Goal: Information Seeking & Learning: Learn about a topic

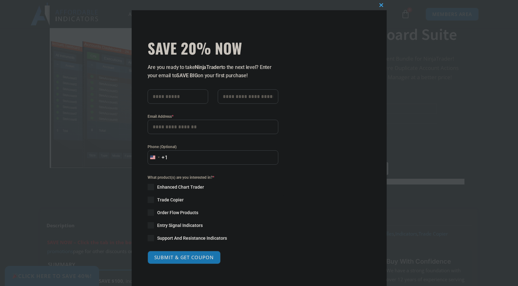
click at [419, 95] on div "Close this module SAVE 20% NOW Are you ready to take NinjaTrader to the next le…" at bounding box center [259, 143] width 518 height 286
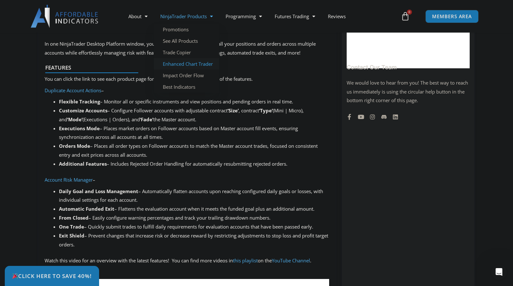
click at [210, 68] on link "Enhanced Chart Trader" at bounding box center [186, 63] width 65 height 11
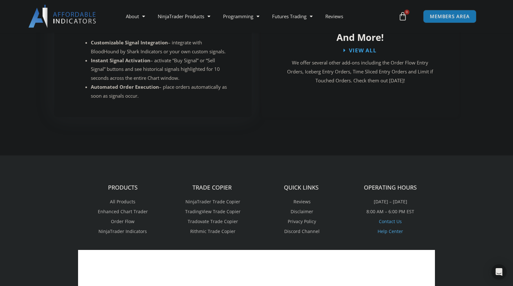
scroll to position [1148, 0]
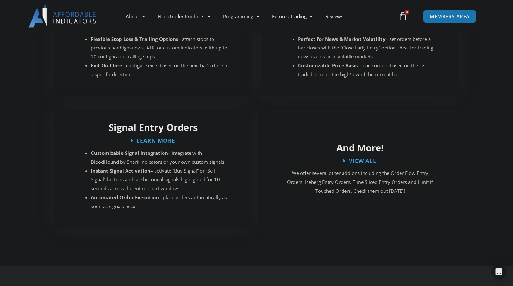
click at [376, 169] on p "We offer several other add-ons including the Order Flow Entry Orders, Iceberg E…" at bounding box center [360, 182] width 153 height 27
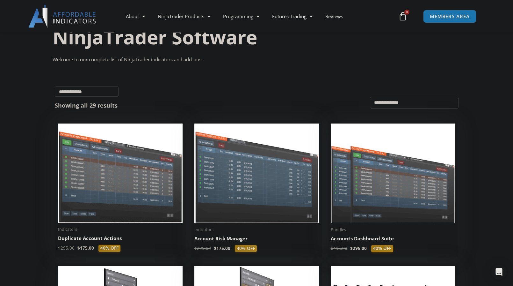
scroll to position [159, 0]
